Goal: Task Accomplishment & Management: Manage account settings

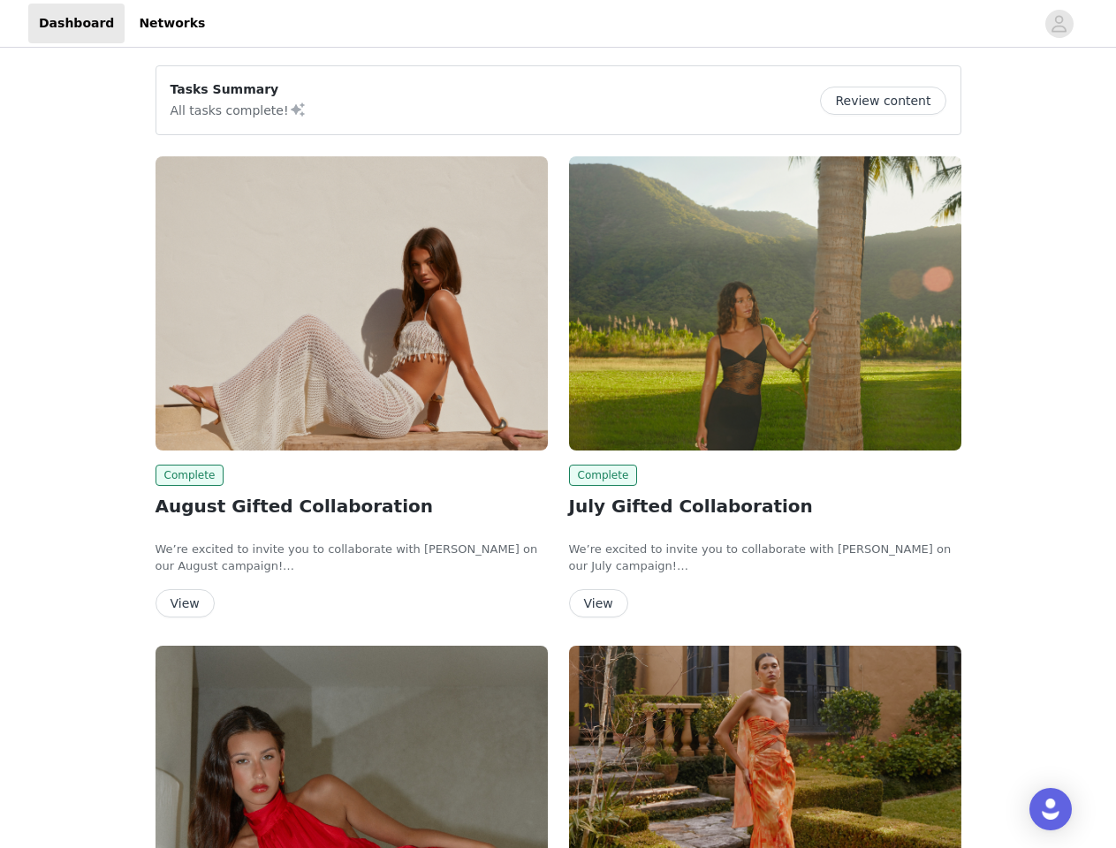
click at [558, 424] on div "Complete July Gifted Collaboration We’re excited to invite you to collaborate w…" at bounding box center [764, 390] width 413 height 489
click at [558, 24] on div at bounding box center [625, 24] width 819 height 40
click at [1059, 24] on icon "avatar" at bounding box center [1059, 24] width 17 height 28
click at [890, 101] on div "Tasks Summary All tasks complete! Review content Complete August Gifted Collabo…" at bounding box center [558, 649] width 1116 height 1196
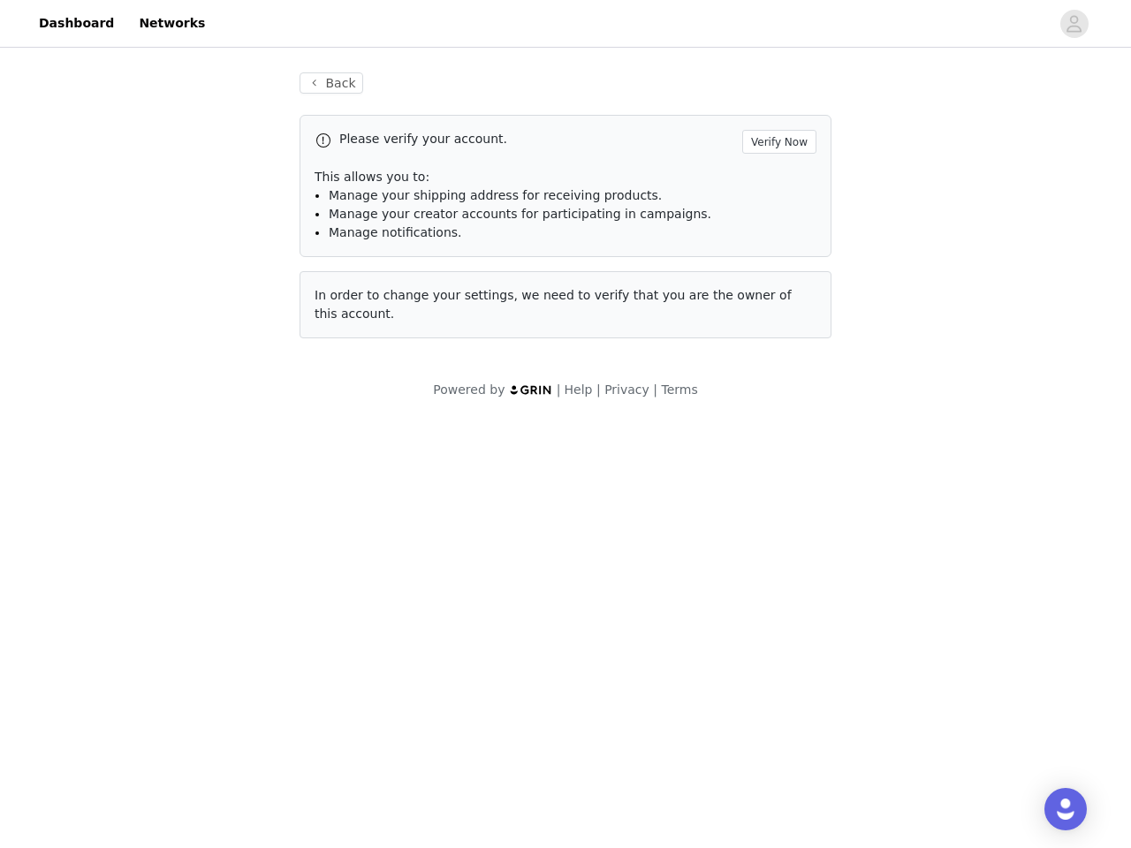
click at [352, 303] on span "In order to change your settings, we need to verify that you are the owner of t…" at bounding box center [553, 304] width 477 height 33
